Goal: Information Seeking & Learning: Learn about a topic

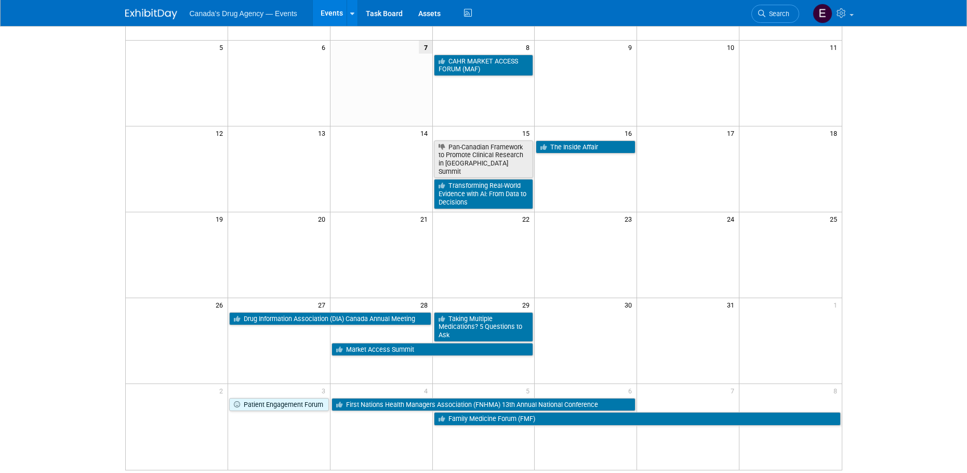
scroll to position [104, 0]
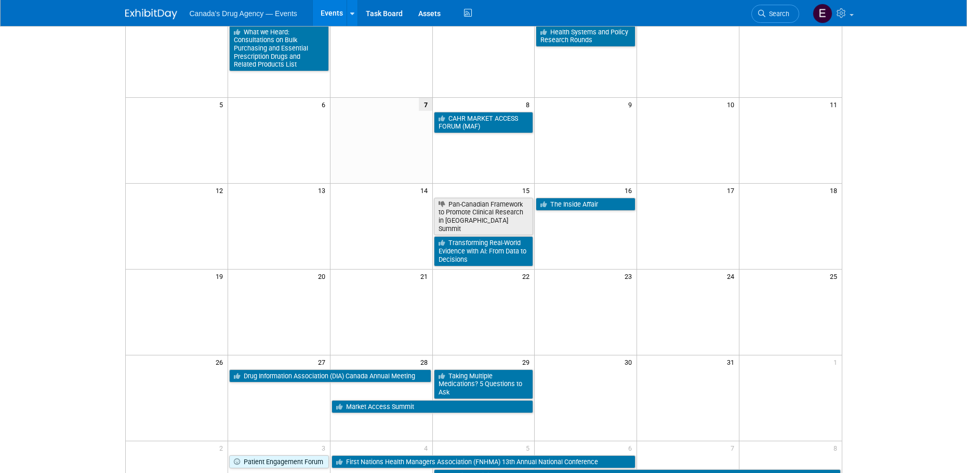
click at [86, 163] on body "Canada's Drug Agency — Events Events Add Event Bulk Upload Events Shareable Eve…" at bounding box center [483, 132] width 967 height 473
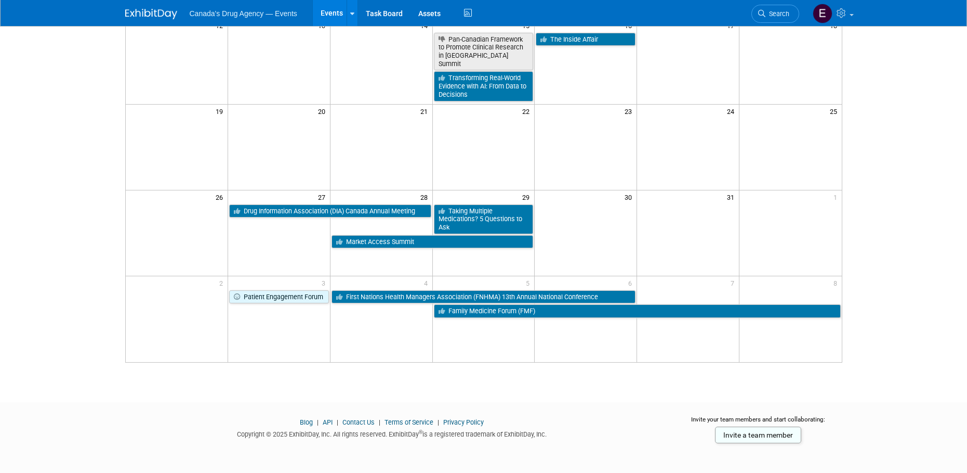
scroll to position [271, 0]
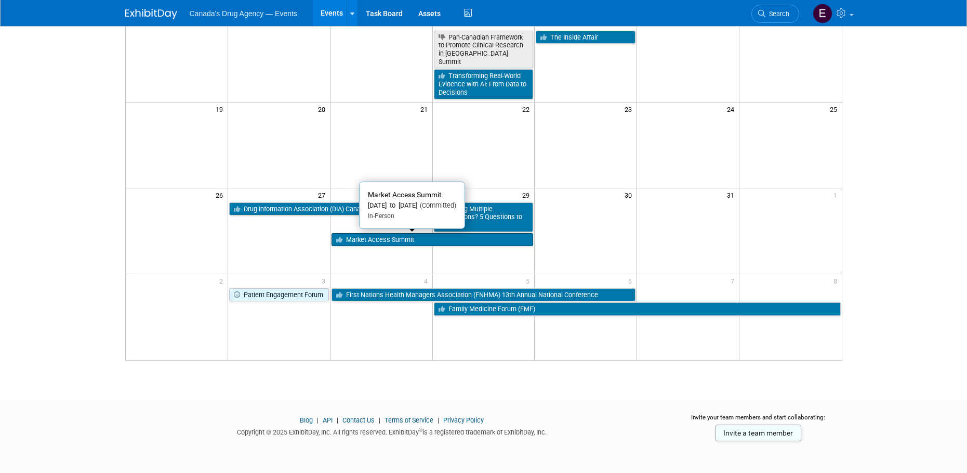
click at [417, 239] on link "Market Access Summit" at bounding box center [433, 240] width 202 height 14
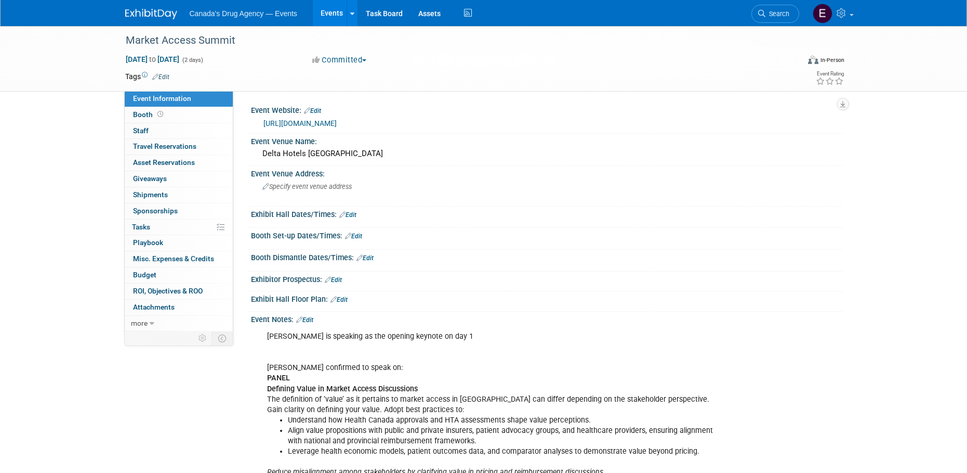
click at [337, 123] on link "https://www.marketaccesscanada.ca/" at bounding box center [300, 123] width 73 height 8
click at [144, 8] on link at bounding box center [157, 9] width 64 height 8
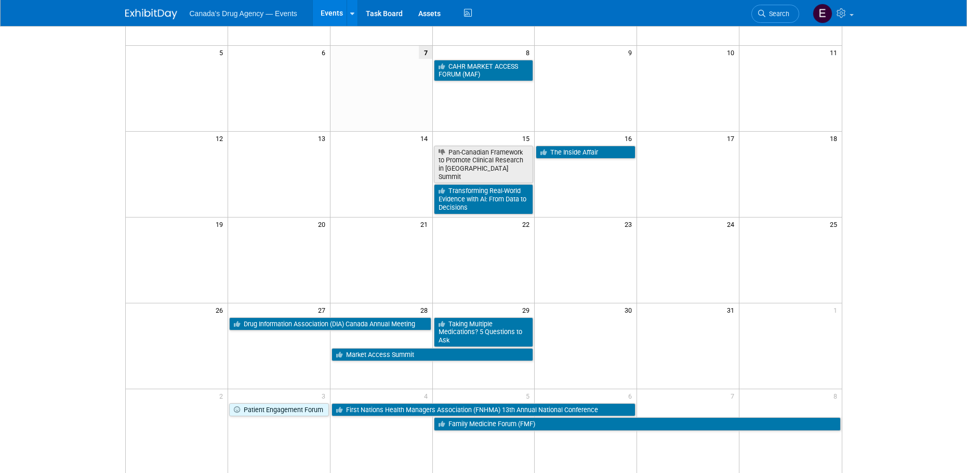
scroll to position [208, 0]
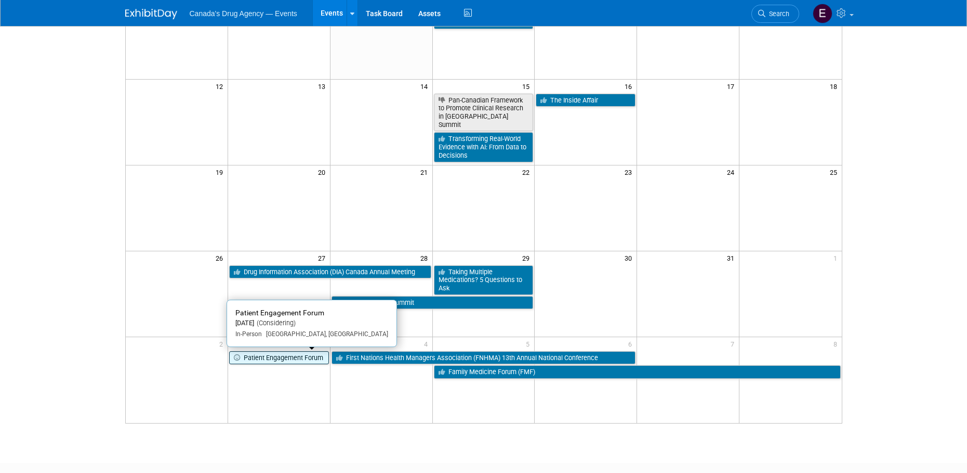
click at [283, 352] on link "Patient Engagement Forum" at bounding box center [279, 358] width 100 height 14
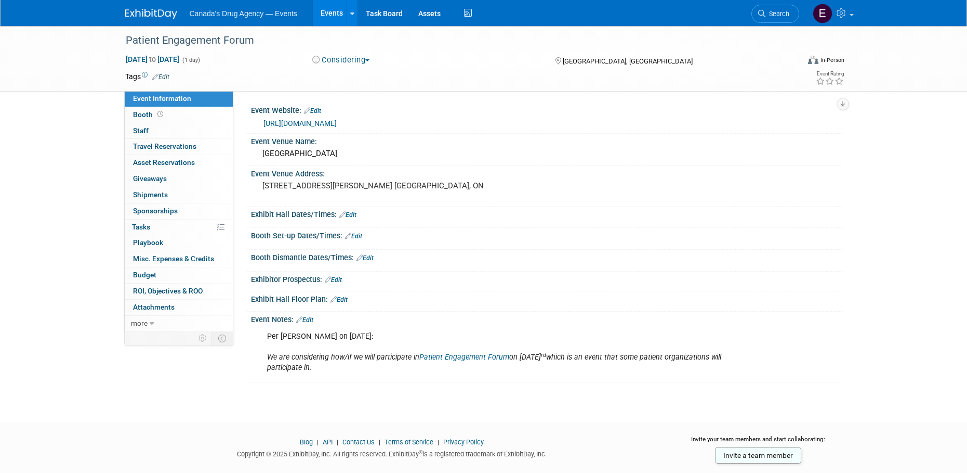
click at [116, 404] on body "Canada's Drug Agency — Events Events Add Event Bulk Upload Events Shareable Eve…" at bounding box center [483, 236] width 967 height 473
click at [155, 16] on img at bounding box center [151, 14] width 52 height 10
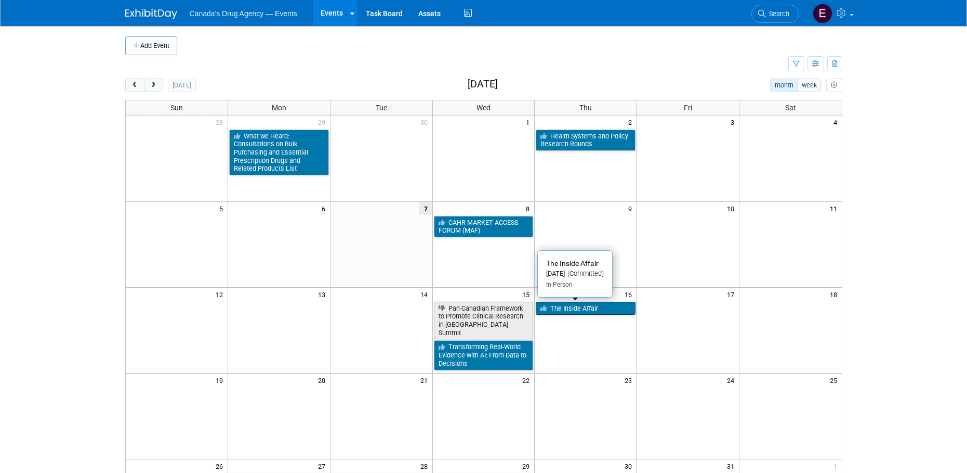
click at [589, 313] on link "The Inside Affair" at bounding box center [586, 308] width 100 height 14
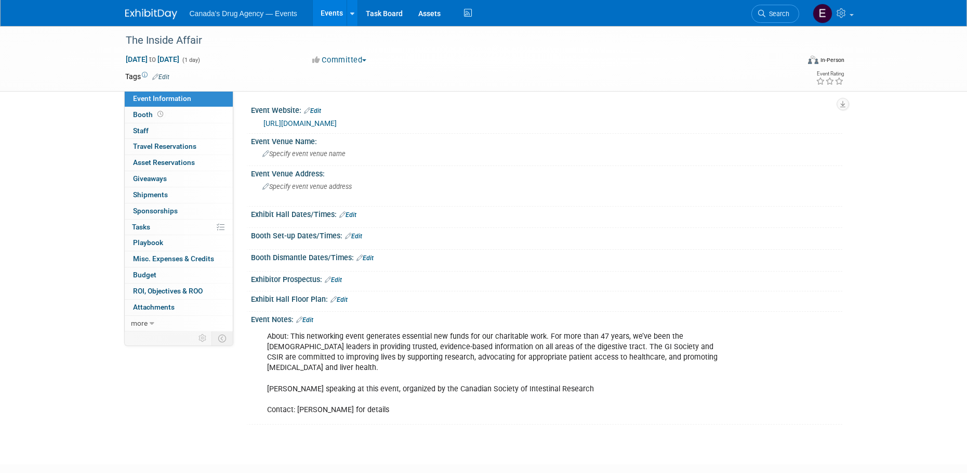
click at [350, 117] on div "https://badgut.org/events/inside-affair/" at bounding box center [549, 123] width 571 height 12
click at [337, 125] on link "https://badgut.org/events/inside-affair/" at bounding box center [300, 123] width 73 height 8
click at [129, 14] on img at bounding box center [151, 14] width 52 height 10
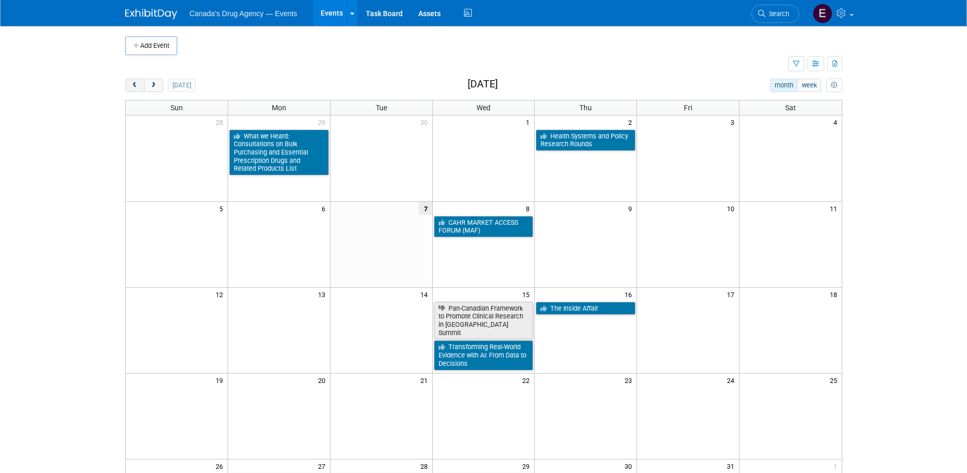
click at [134, 83] on span "prev" at bounding box center [135, 85] width 8 height 7
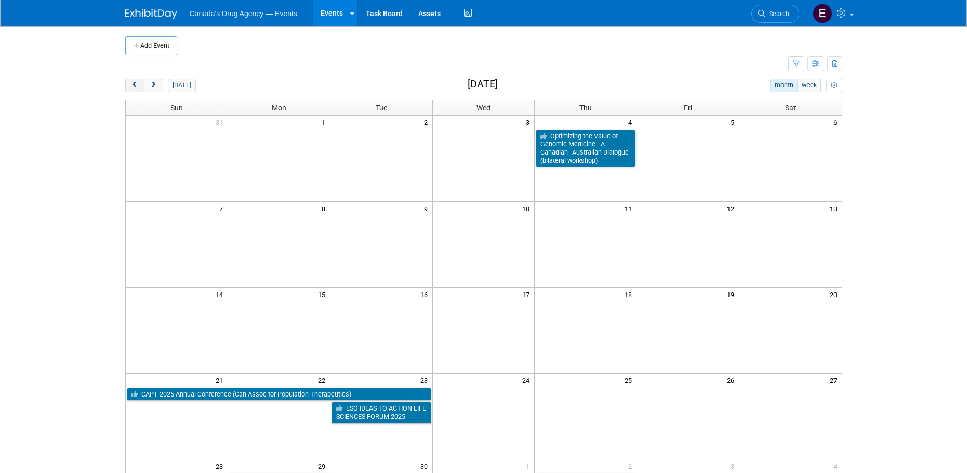
click at [135, 86] on span "prev" at bounding box center [135, 85] width 8 height 7
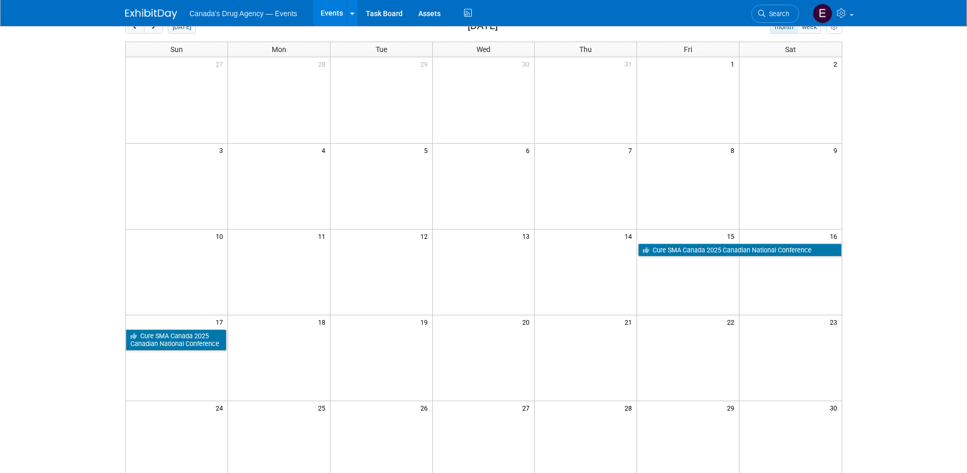
scroll to position [52, 0]
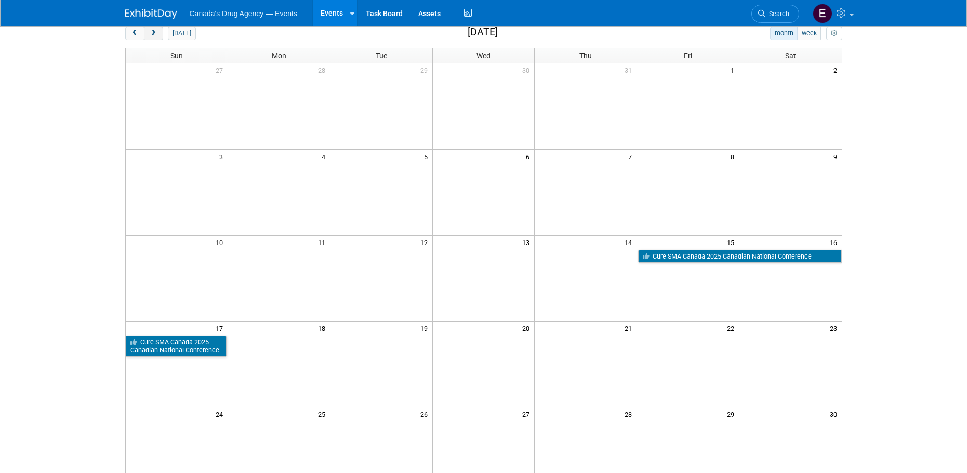
click at [155, 36] on span "next" at bounding box center [154, 33] width 8 height 7
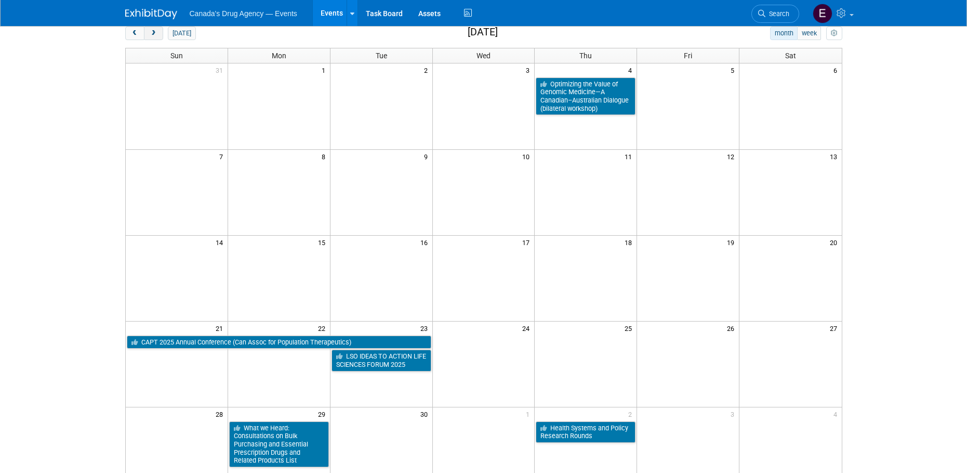
click at [155, 36] on span "next" at bounding box center [154, 33] width 8 height 7
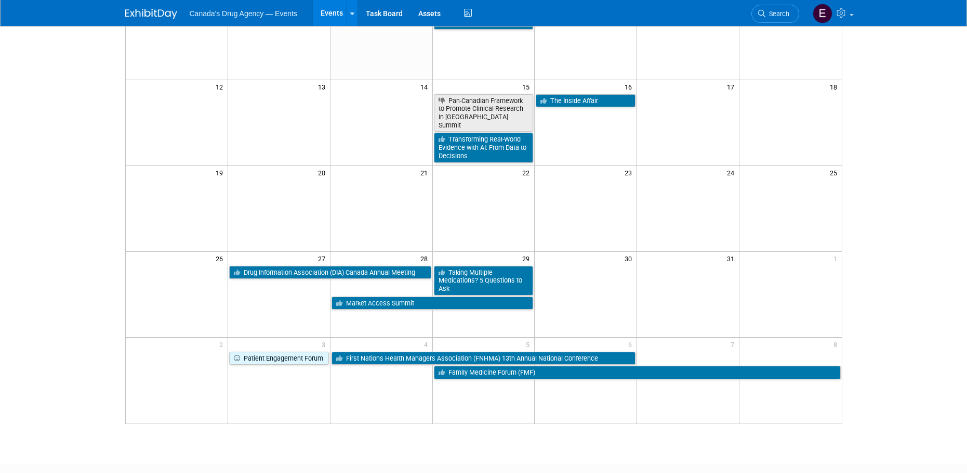
scroll to position [208, 0]
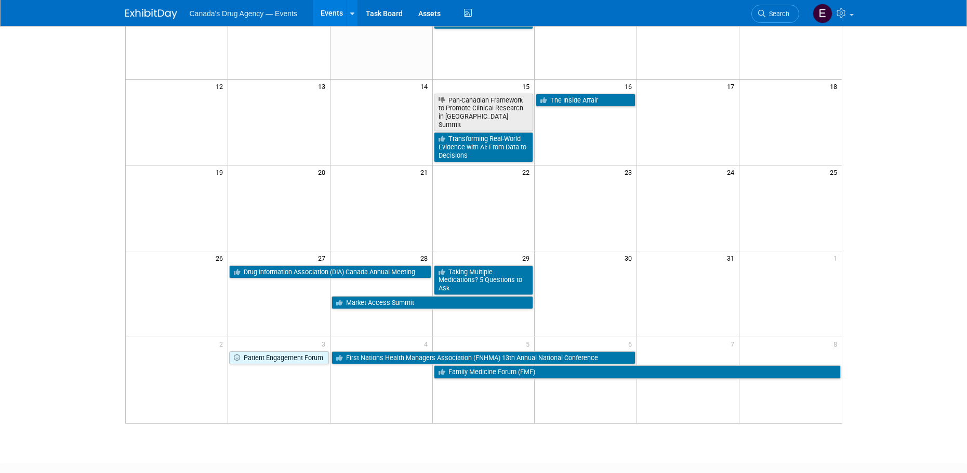
click at [65, 265] on html "Canada's Drug Agency — Events Events Add Event Bulk Upload Events Shareable Eve…" at bounding box center [483, 28] width 967 height 473
click at [82, 257] on body "Canada's Drug Agency — Events Events Add Event Bulk Upload Events Shareable Eve…" at bounding box center [483, 28] width 967 height 473
click at [71, 169] on body "Canada's Drug Agency — Events Events Add Event Bulk Upload Events Shareable Eve…" at bounding box center [483, 28] width 967 height 473
click at [31, 202] on body "Canada's Drug Agency — Events Events Add Event Bulk Upload Events Shareable Eve…" at bounding box center [483, 28] width 967 height 473
click at [56, 164] on body "Canada's Drug Agency — Events Events Add Event Bulk Upload Events Shareable Eve…" at bounding box center [483, 28] width 967 height 473
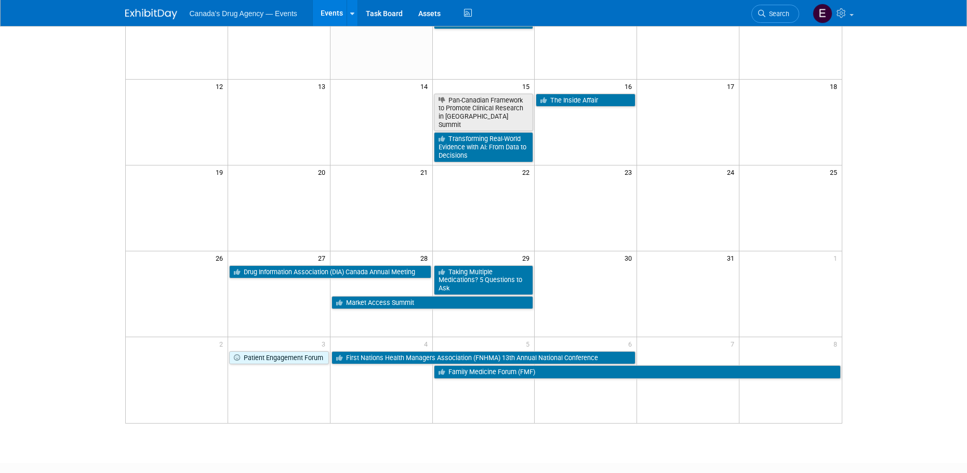
click at [56, 265] on html "Canada's Drug Agency — Events Events Add Event Bulk Upload Events Shareable Eve…" at bounding box center [483, 28] width 967 height 473
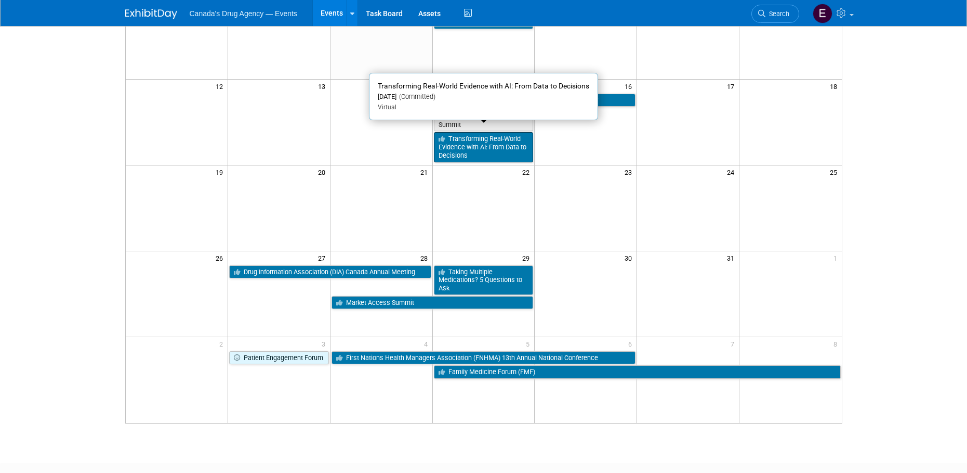
click at [497, 135] on link "Transforming Real-World Evidence with AI: From Data to Decisions" at bounding box center [484, 147] width 100 height 30
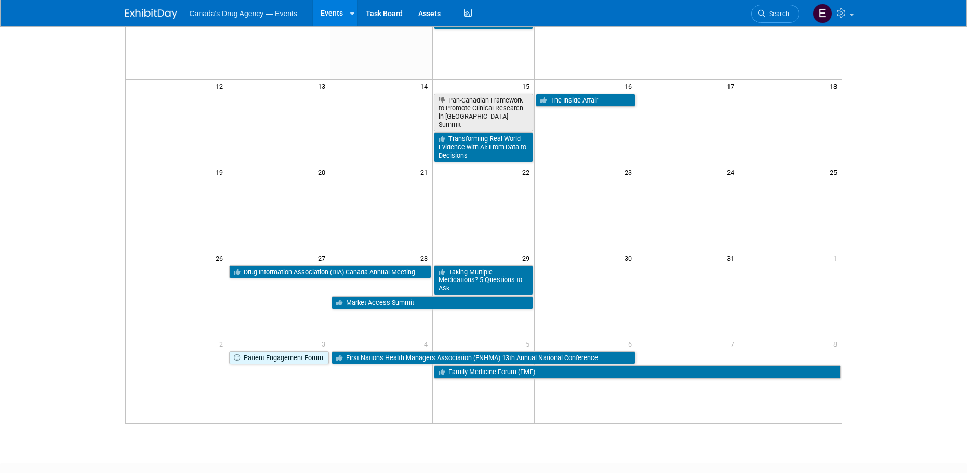
click at [96, 252] on body "Canada's Drug Agency — Events Events Add Event Bulk Upload Events Shareable Eve…" at bounding box center [483, 28] width 967 height 473
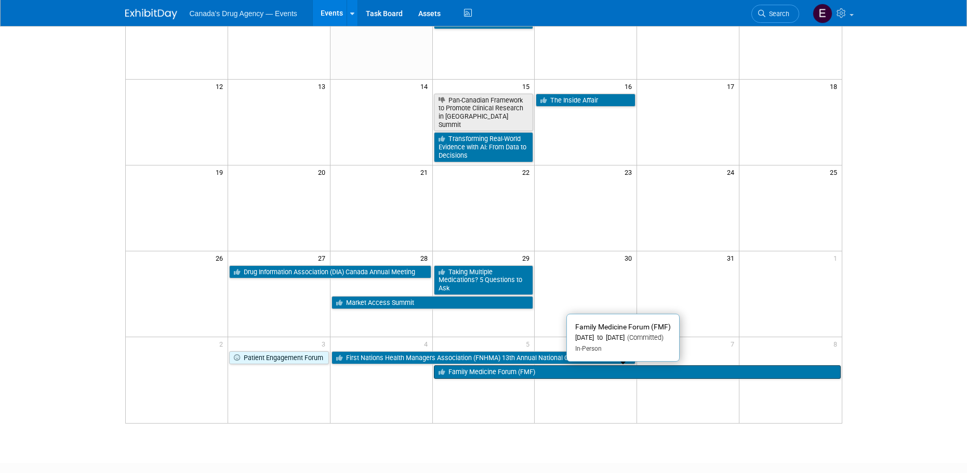
click at [562, 372] on link "Family Medicine Forum (FMF)" at bounding box center [637, 372] width 407 height 14
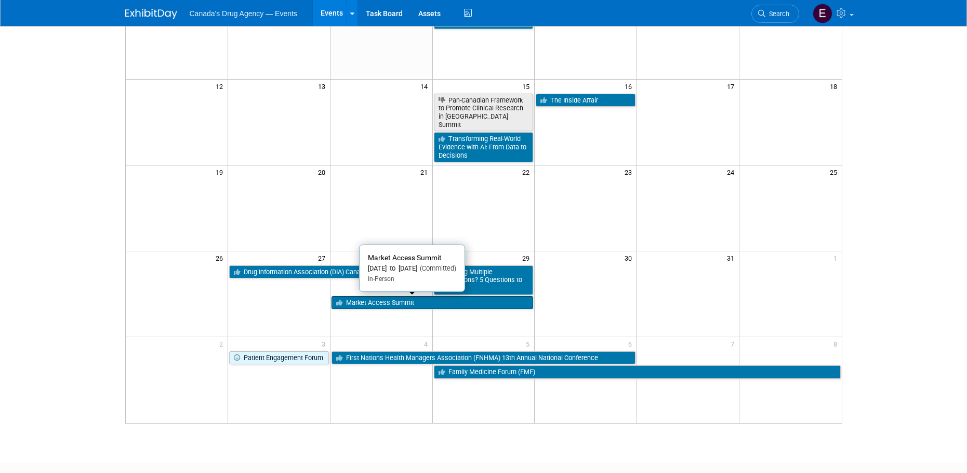
click at [371, 303] on link "Market Access Summit" at bounding box center [433, 303] width 202 height 14
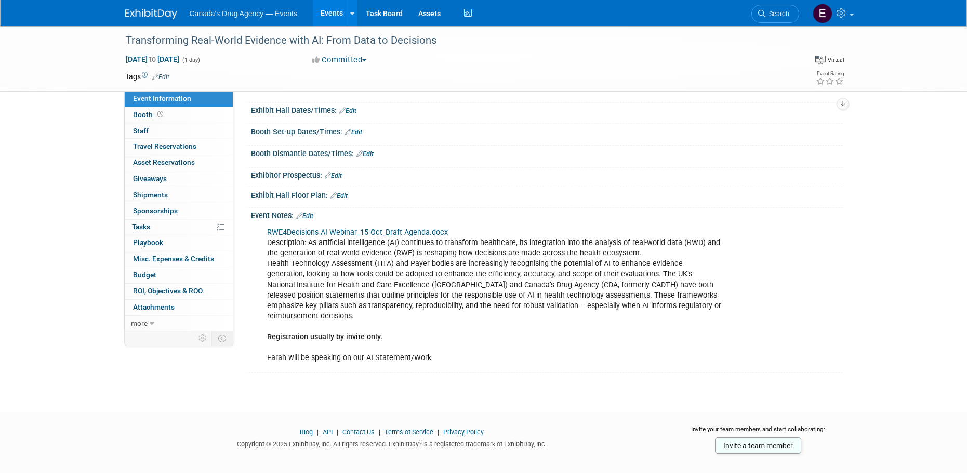
scroll to position [94, 0]
click at [472, 317] on div "RWE4Decisions AI Webinar_15 Oct_Draft Agenda.docx Description: As artificial in…" at bounding box center [494, 293] width 468 height 146
click at [459, 358] on div "Event Notes: Edit RWE4Decisions AI Webinar_15 Oct_Draft Agenda.docx Description…" at bounding box center [544, 288] width 596 height 165
click at [578, 293] on div "RWE4Decisions AI Webinar_15 Oct_Draft Agenda.docx Description: As artificial in…" at bounding box center [494, 293] width 468 height 146
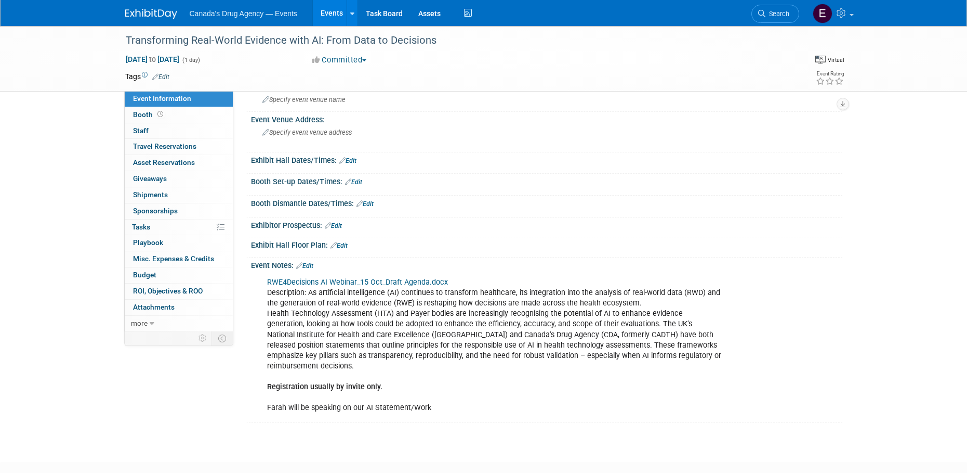
scroll to position [42, 0]
click at [599, 324] on div "RWE4Decisions AI Webinar_15 Oct_Draft Agenda.docx Description: As artificial in…" at bounding box center [494, 345] width 468 height 146
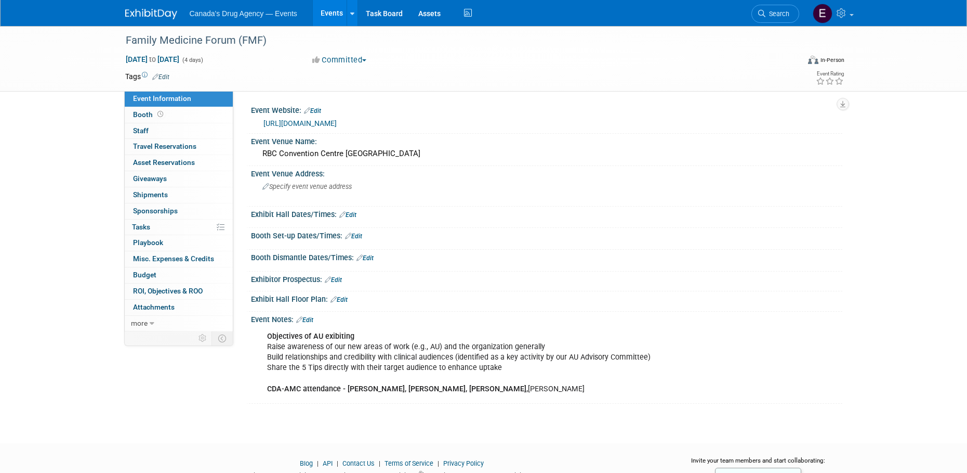
click at [336, 358] on div "Objectives of AU exibiting Raise awareness of our new areas of work (e.g., AU) …" at bounding box center [494, 362] width 468 height 73
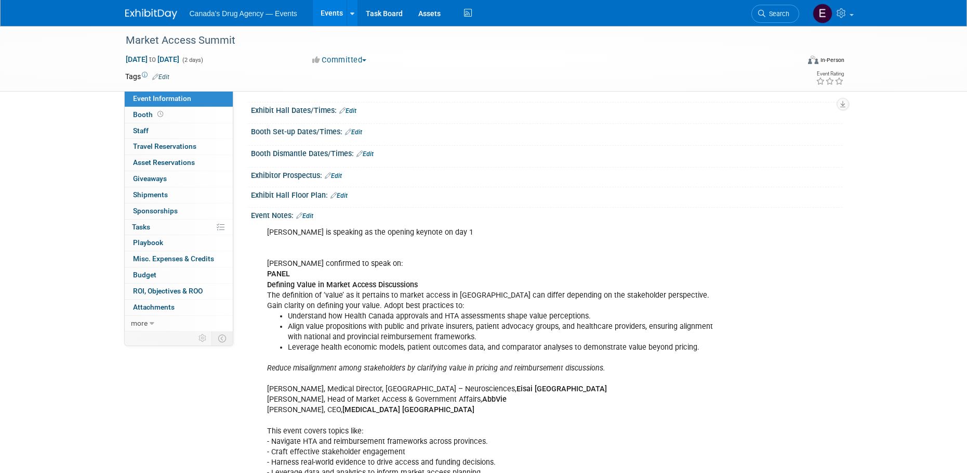
click at [499, 329] on li "Align value propositions with public and private insurers, patient advocacy gro…" at bounding box center [505, 331] width 434 height 21
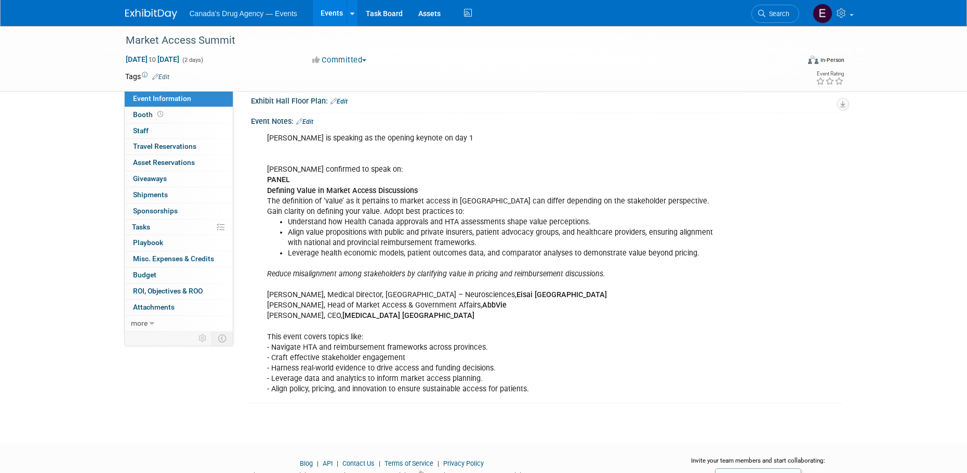
scroll to position [208, 0]
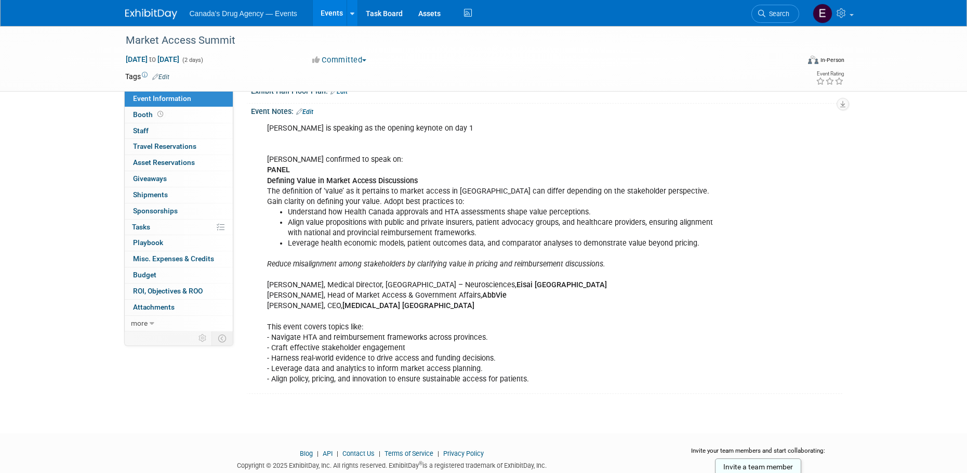
click at [452, 373] on div "Suzanne is speaking as the opening keynote on day 1 Farah confirmed to speak on…" at bounding box center [494, 253] width 468 height 271
click at [538, 390] on div "Suzanne is speaking as the opening keynote on day 1 Farah confirmed to speak on…" at bounding box center [547, 252] width 592 height 275
click at [470, 328] on div "Suzanne is speaking as the opening keynote on day 1 Farah confirmed to speak on…" at bounding box center [494, 253] width 468 height 271
click at [454, 322] on div "Suzanne is speaking as the opening keynote on day 1 Farah confirmed to speak on…" at bounding box center [494, 253] width 468 height 271
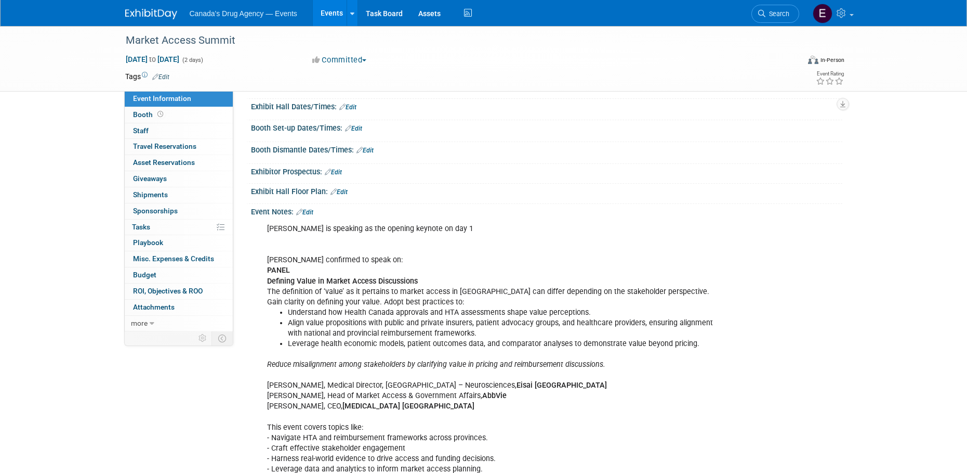
scroll to position [104, 0]
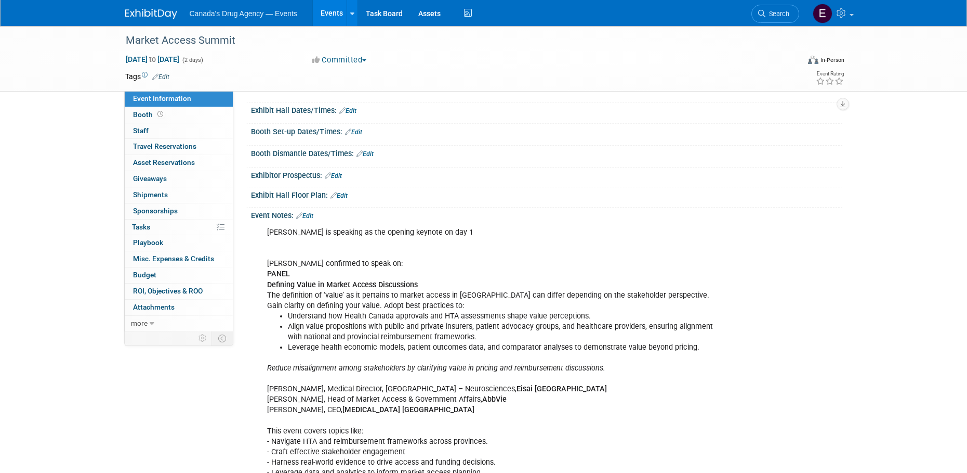
click at [432, 265] on div "Suzanne is speaking as the opening keynote on day 1 Farah confirmed to speak on…" at bounding box center [494, 357] width 468 height 271
click at [153, 11] on img at bounding box center [151, 14] width 52 height 10
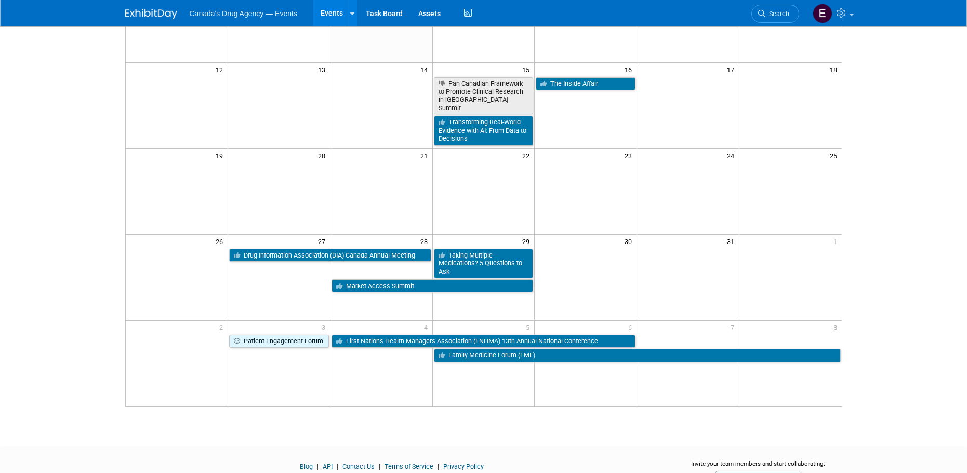
scroll to position [260, 0]
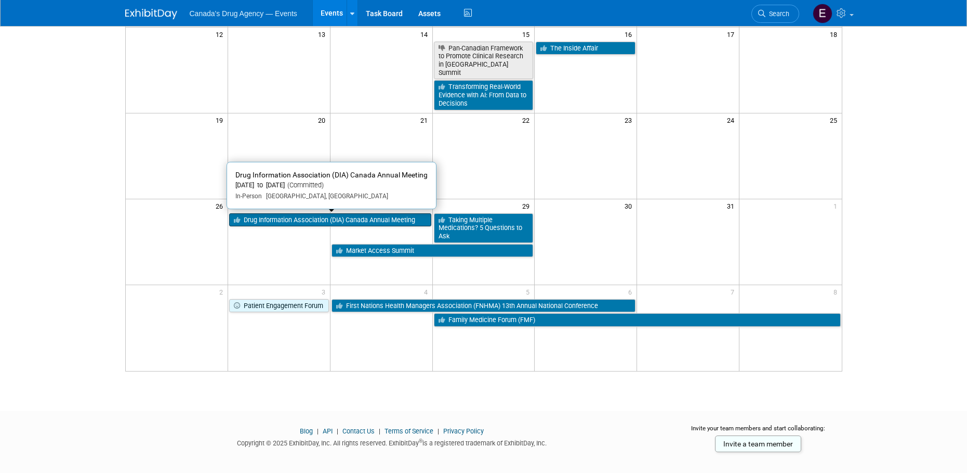
click at [288, 218] on link "Drug Information Association (DIA) Canada Annual Meeting" at bounding box center [330, 220] width 202 height 14
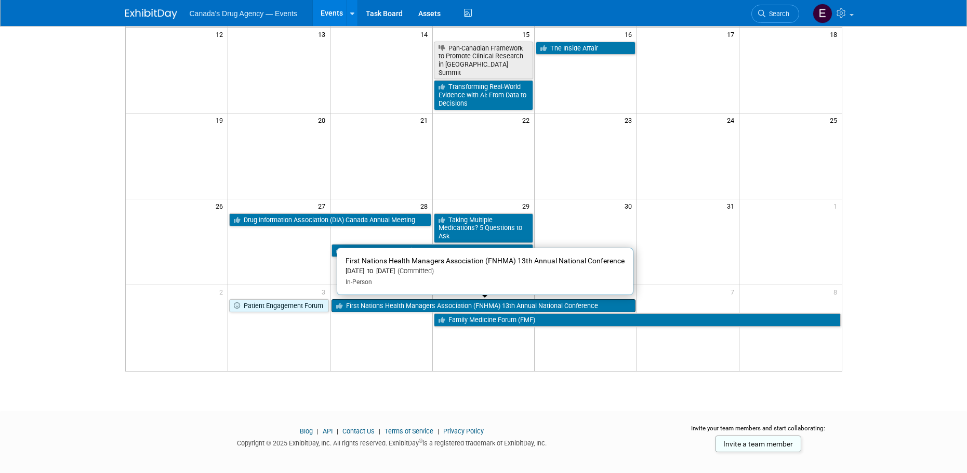
click at [467, 299] on link "First Nations Health Managers Association (FNHMA) 13th Annual National Conferen…" at bounding box center [484, 306] width 305 height 14
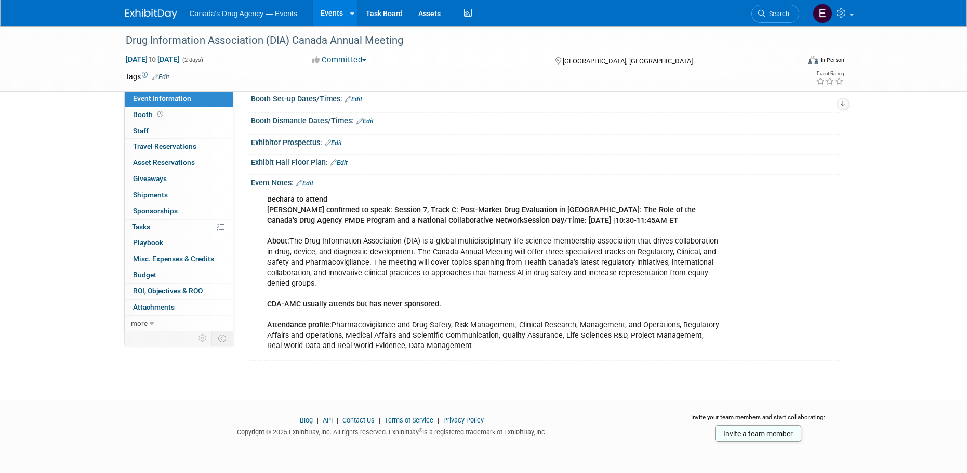
click at [452, 297] on div "Bechara to attend [PERSON_NAME] confirmed to speak: Session 7, Track C: Post-Ma…" at bounding box center [494, 272] width 468 height 167
click at [403, 327] on div "Bechara to attend [PERSON_NAME] confirmed to speak: Session 7, Track C: Post-Ma…" at bounding box center [494, 272] width 468 height 167
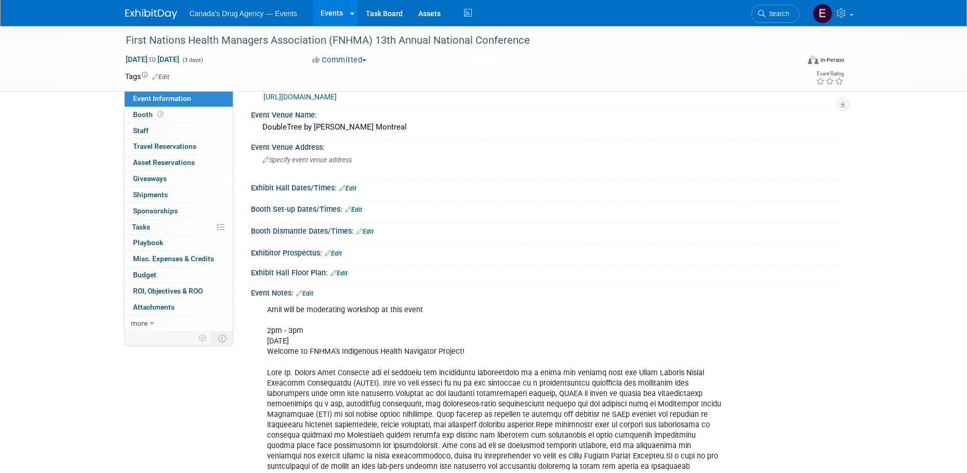
scroll to position [52, 0]
